Goal: Find specific page/section: Find specific page/section

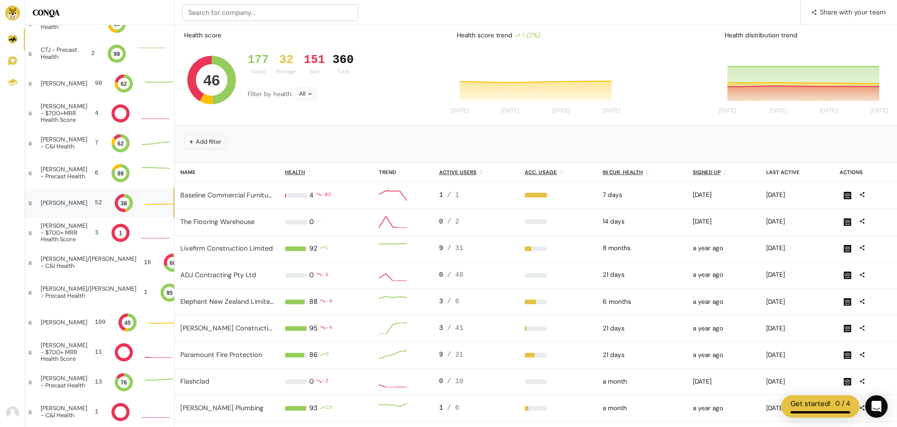
click at [64, 207] on div "[PERSON_NAME] 52 38" at bounding box center [99, 203] width 148 height 30
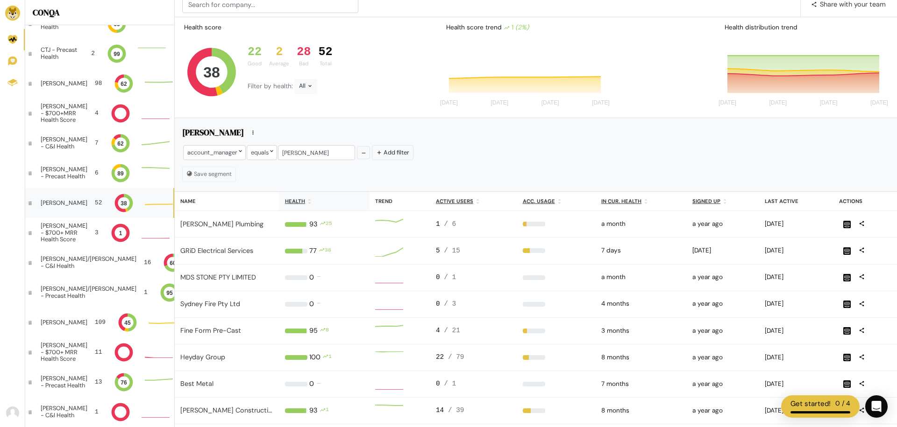
click at [324, 206] on th "Health" at bounding box center [324, 201] width 90 height 19
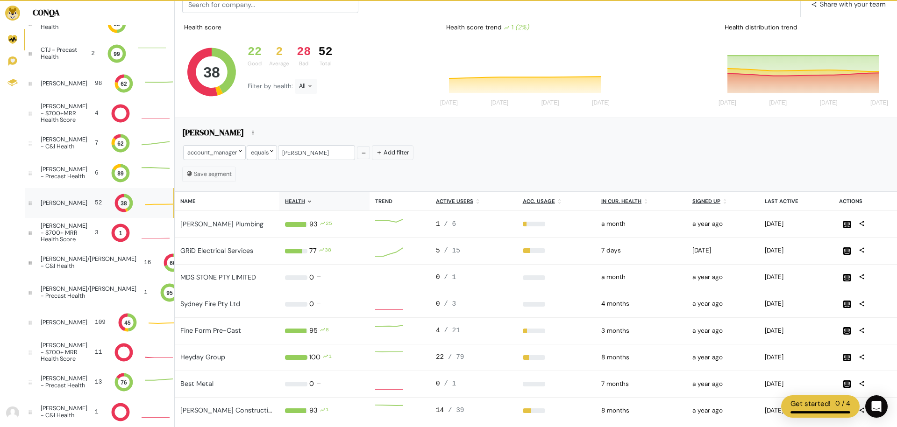
click at [316, 204] on th "Health" at bounding box center [324, 201] width 90 height 19
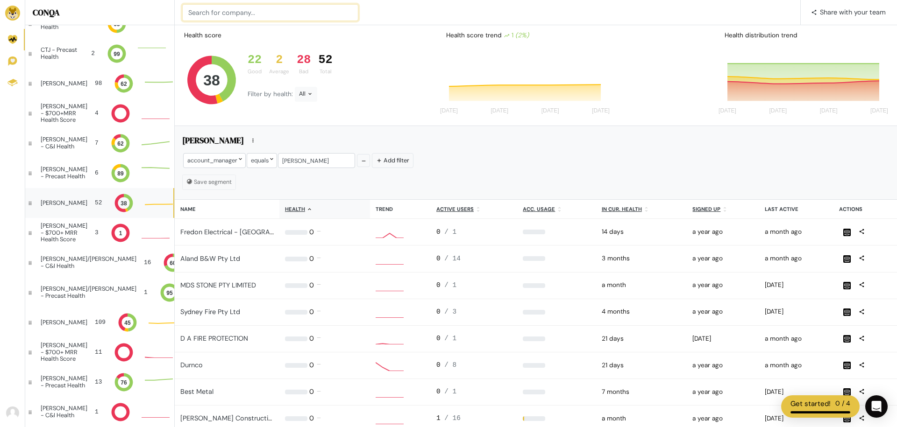
click at [235, 7] on input at bounding box center [270, 12] width 176 height 17
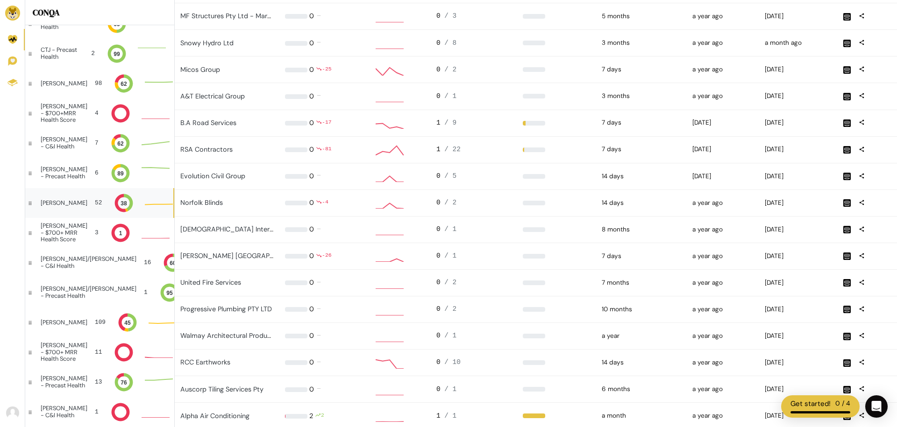
scroll to position [622, 0]
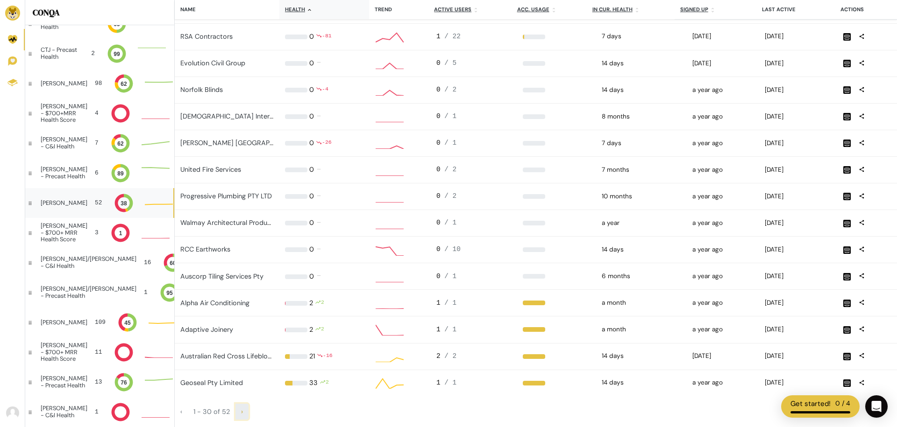
click at [244, 411] on link "›" at bounding box center [241, 412] width 13 height 16
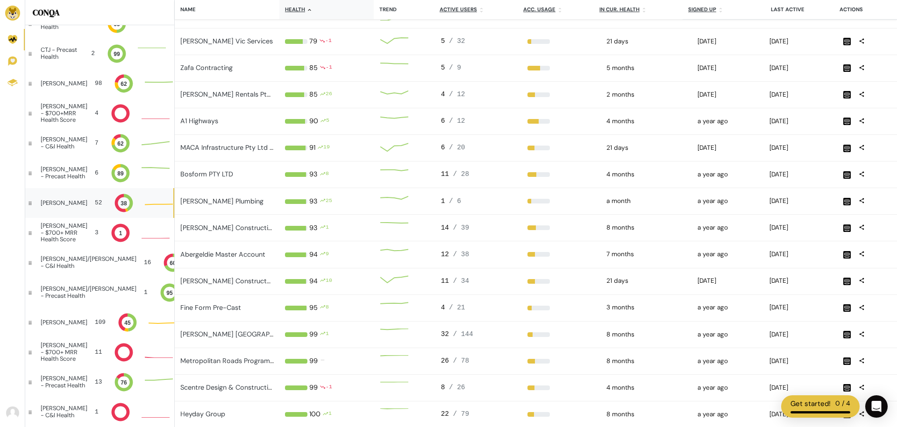
scroll to position [409, 0]
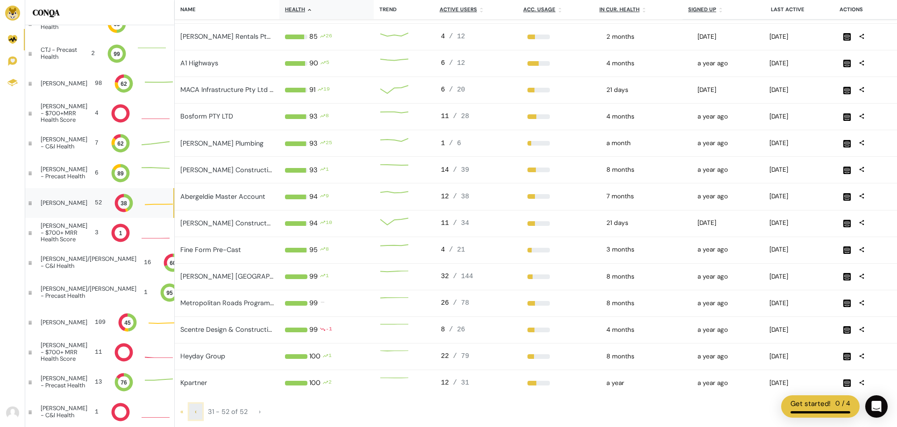
click at [192, 409] on link "‹" at bounding box center [195, 412] width 13 height 16
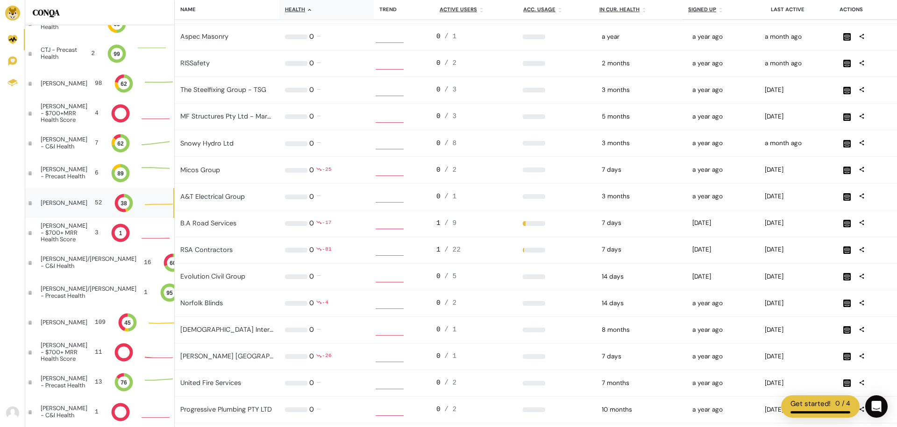
scroll to position [12, 48]
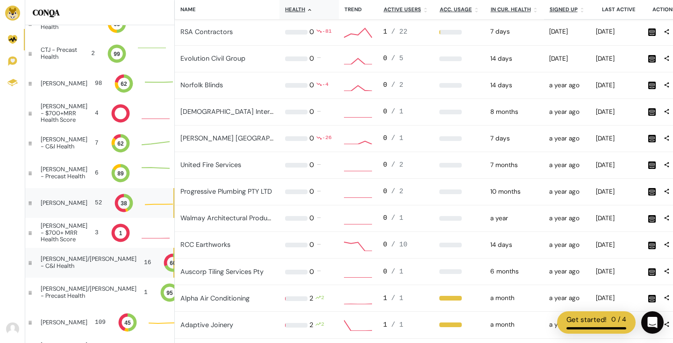
click at [71, 266] on div "[PERSON_NAME]/[PERSON_NAME] - C&I Health" at bounding box center [89, 263] width 96 height 14
